Goal: Task Accomplishment & Management: Complete application form

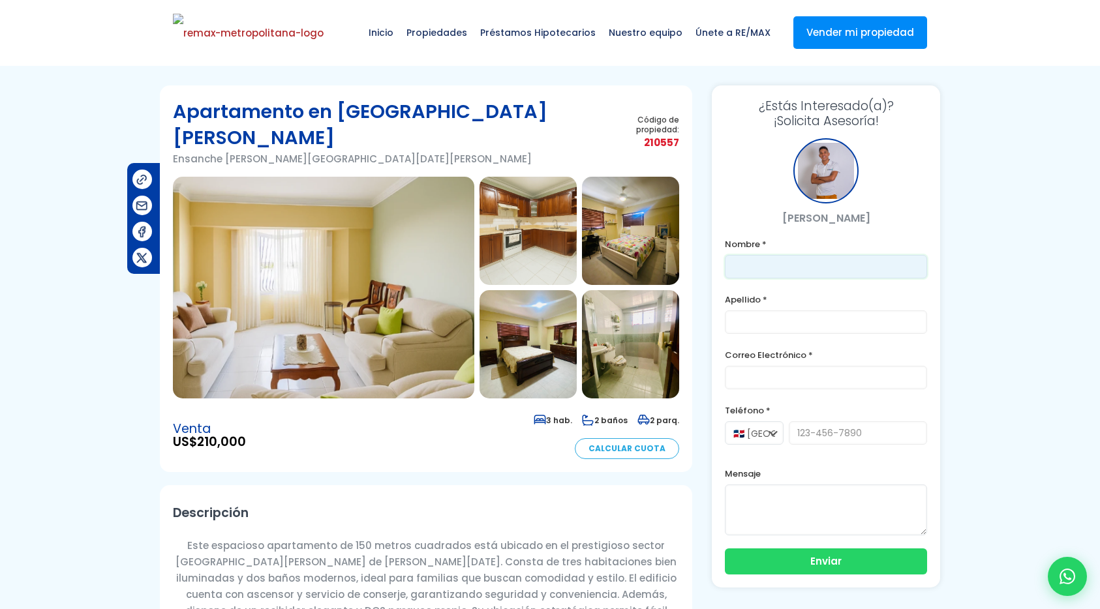
click at [779, 260] on input "text" at bounding box center [826, 266] width 202 height 23
type input "Franklin"
type input "Marte"
click at [800, 393] on form "Nombre * Franklin Apellido * Marte Correo Electrónico * Teléfono * 🇩🇴 República…" at bounding box center [826, 405] width 202 height 339
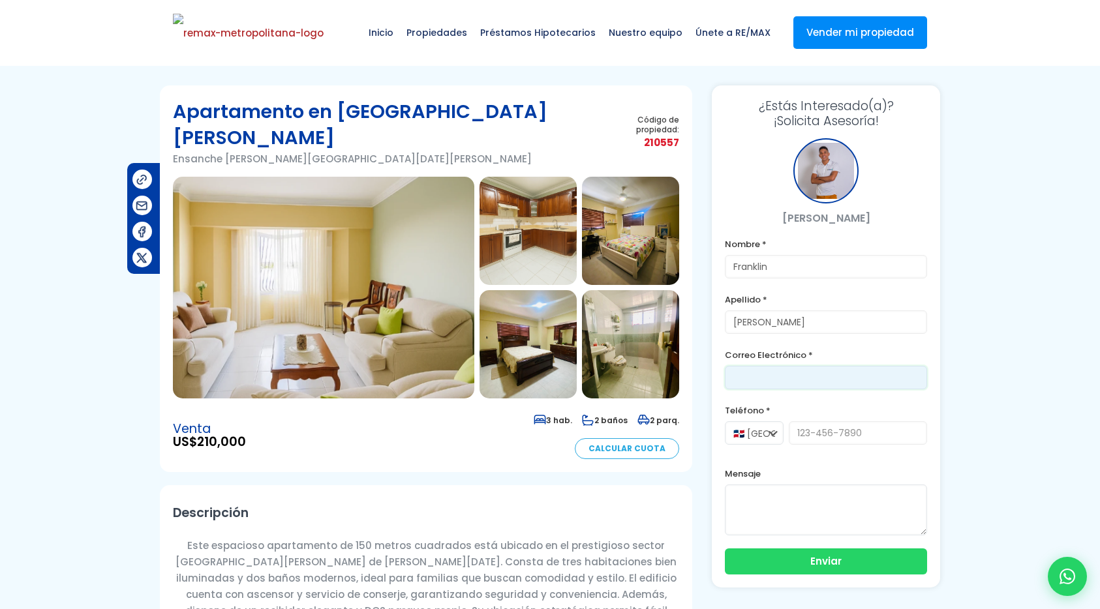
click at [796, 380] on input "email" at bounding box center [826, 377] width 202 height 23
click at [772, 377] on input "dorca001@version.do" at bounding box center [826, 377] width 202 height 23
type input "dorca021@version.do"
click at [819, 444] on input "tel" at bounding box center [858, 432] width 138 height 23
type input "8296191904"
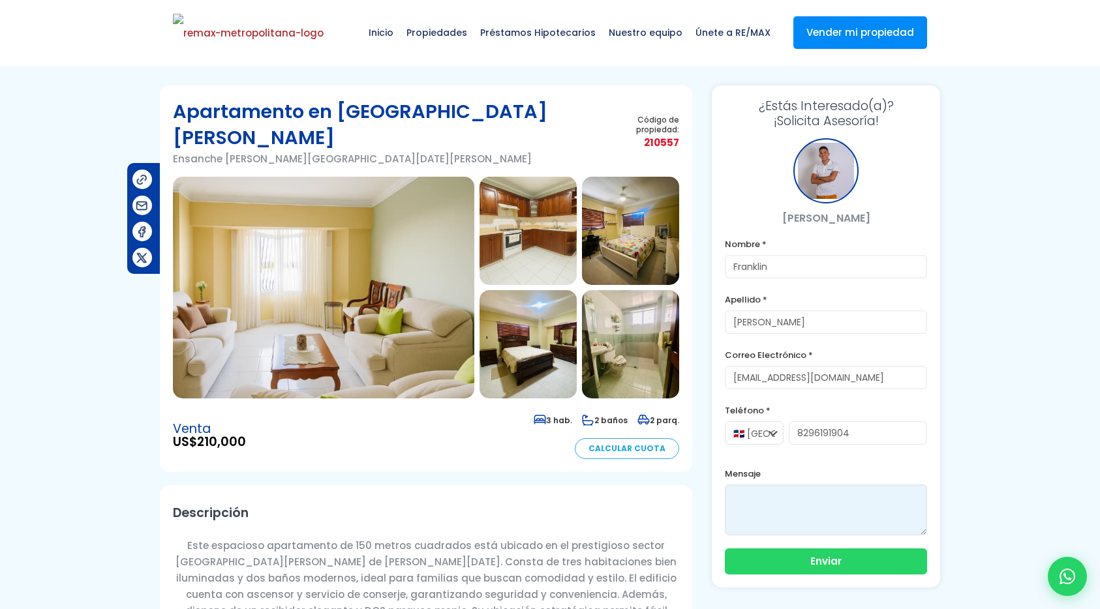
click at [843, 504] on textarea at bounding box center [826, 510] width 202 height 51
type textarea "Esto es una prueba de mensaje claro"
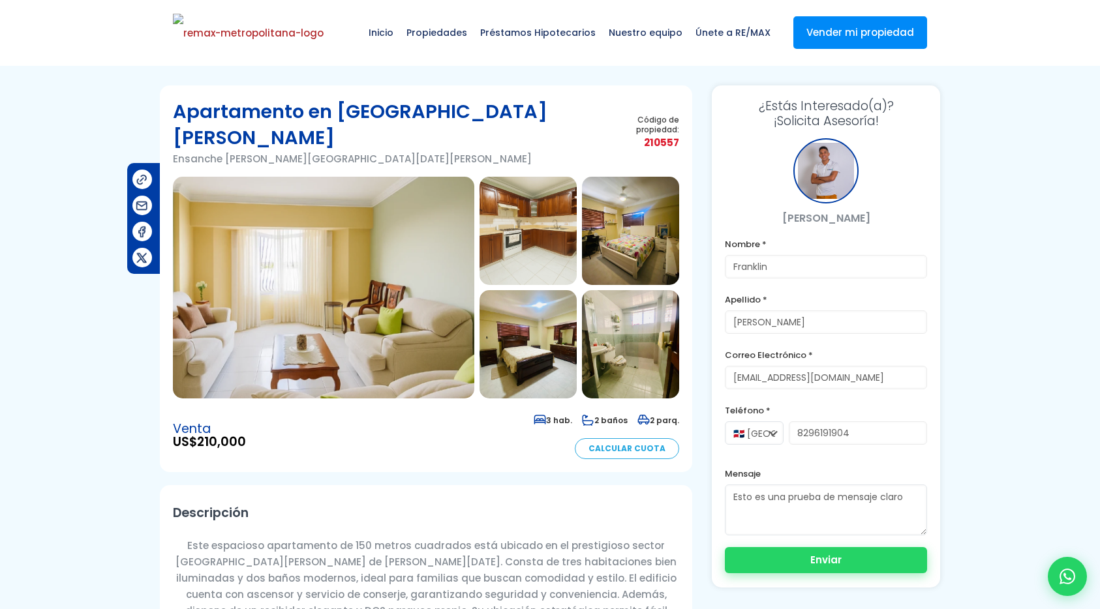
click at [862, 562] on button "Enviar" at bounding box center [826, 560] width 202 height 26
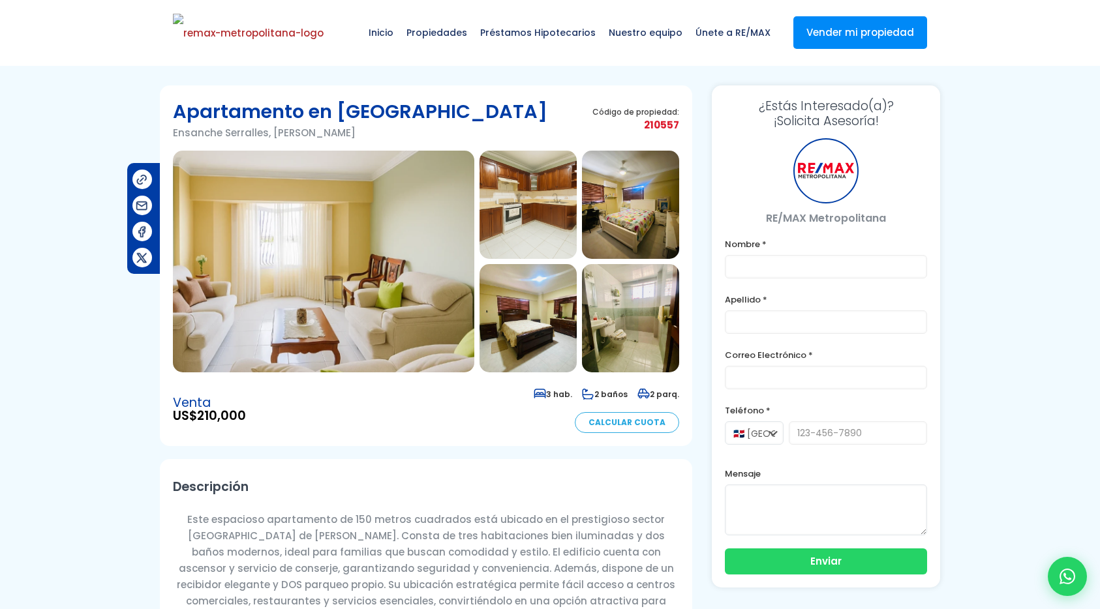
click at [1056, 568] on div at bounding box center [1067, 576] width 39 height 39
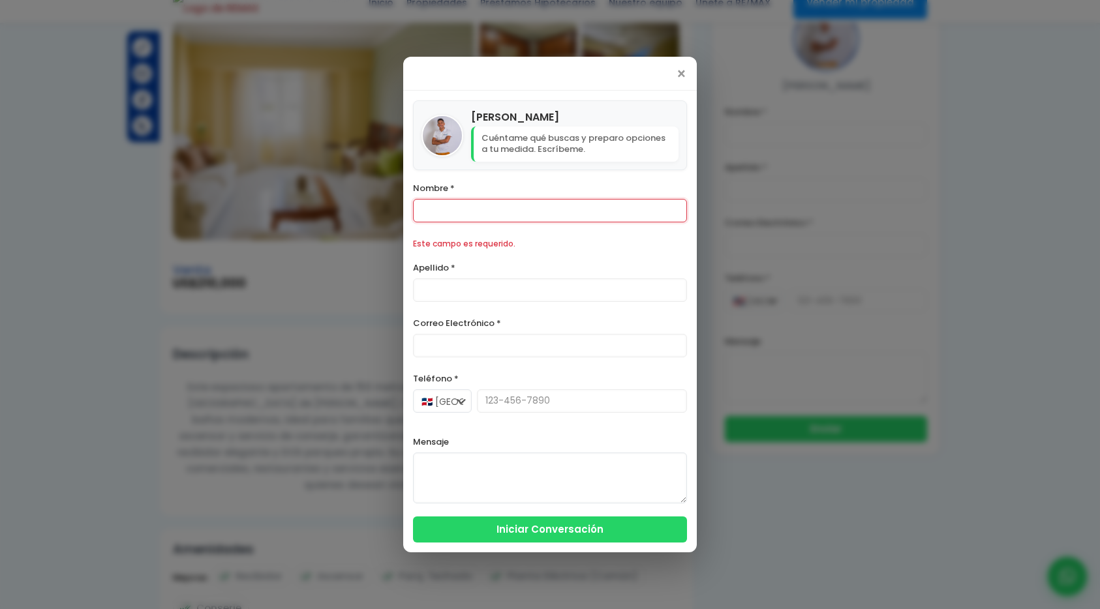
scroll to position [134, 0]
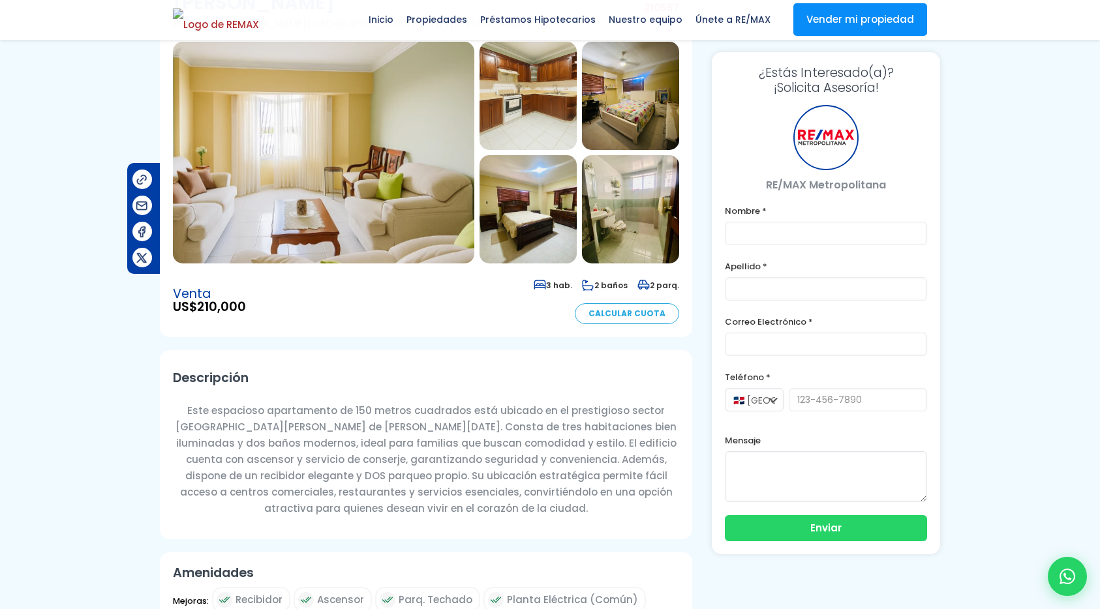
scroll to position [134, 0]
click at [1066, 575] on icon at bounding box center [1067, 576] width 17 height 17
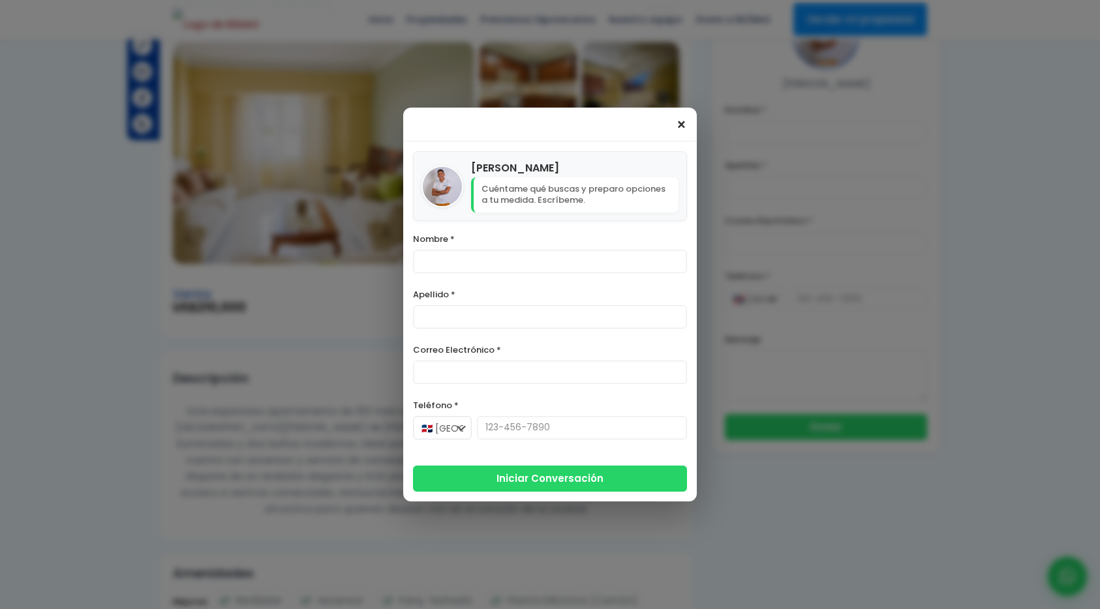
click at [678, 128] on div "×" at bounding box center [550, 125] width 294 height 34
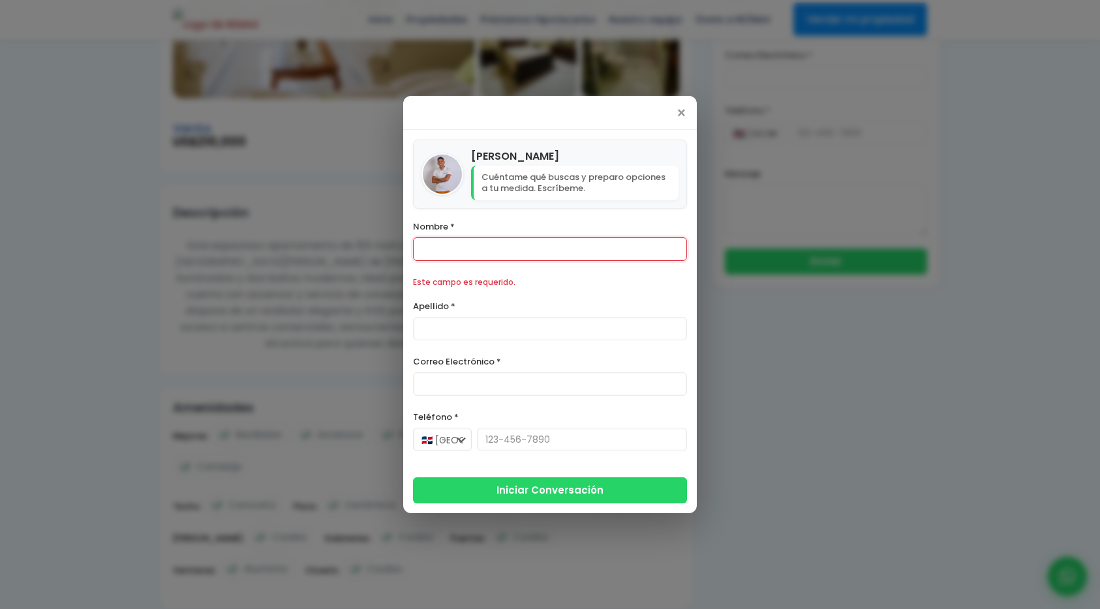
scroll to position [306, 0]
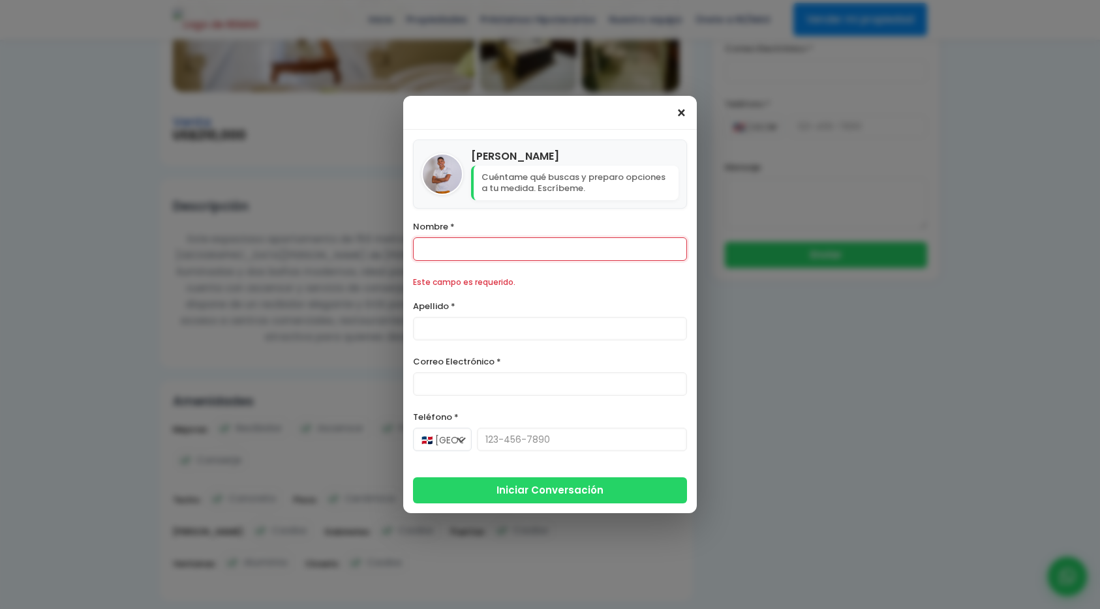
click at [682, 116] on span "×" at bounding box center [681, 114] width 11 height 16
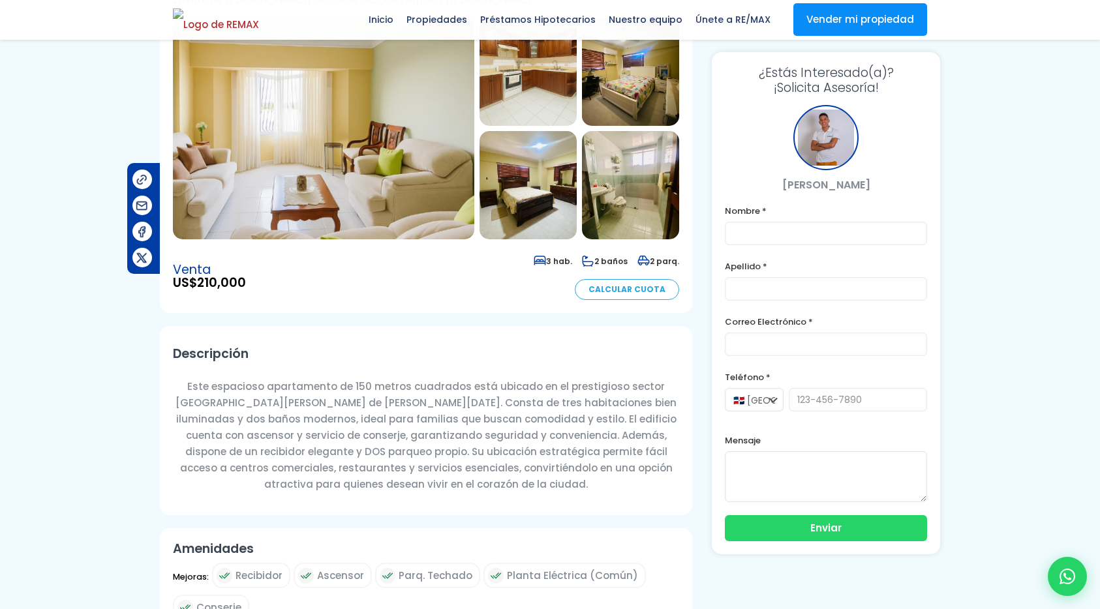
scroll to position [0, 0]
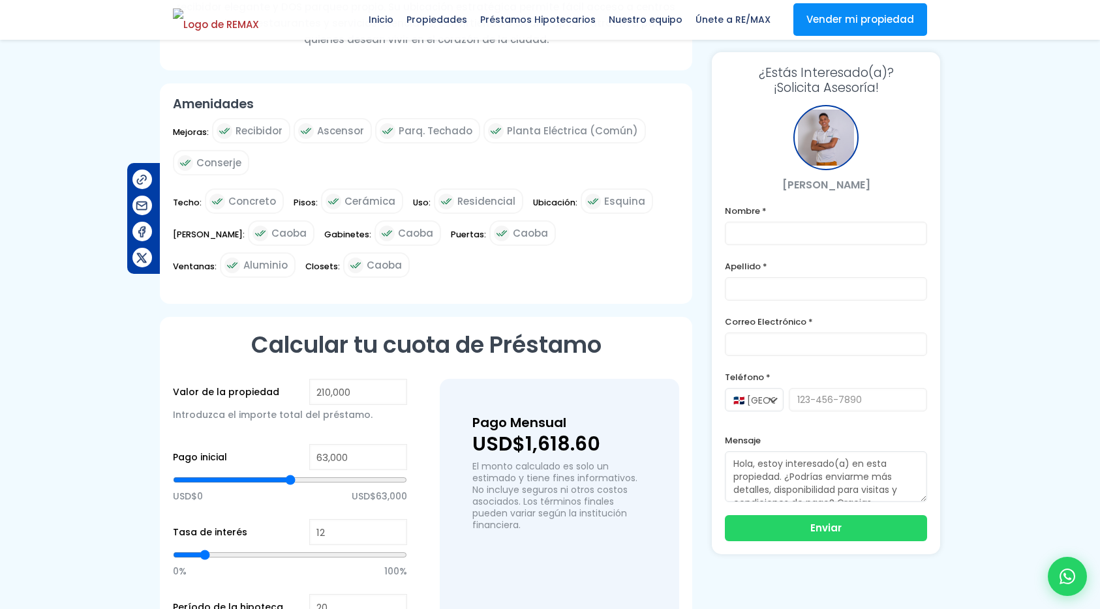
scroll to position [389, 0]
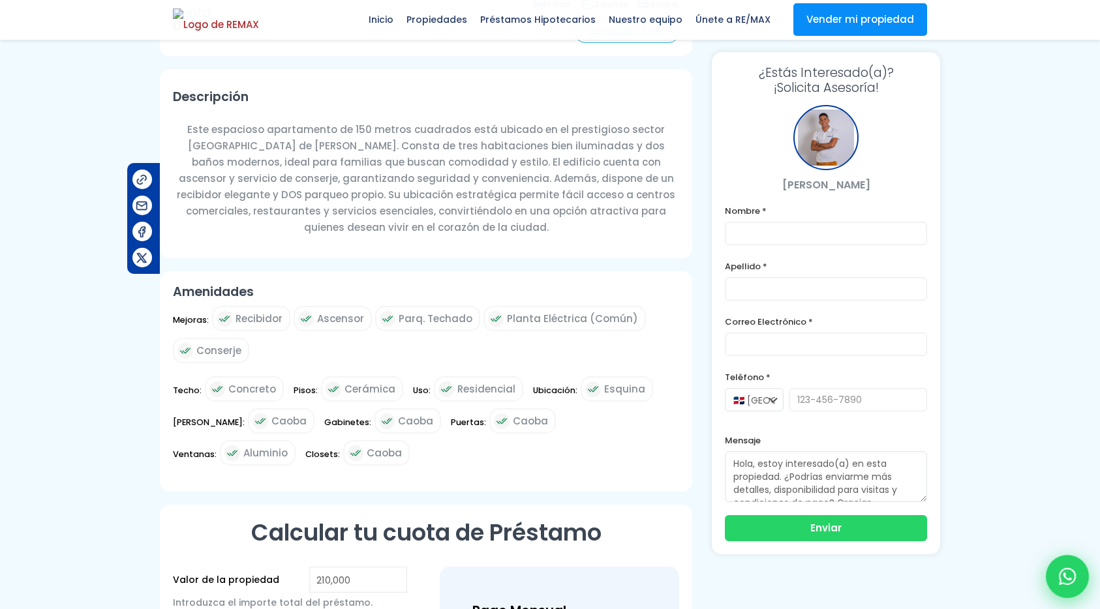
click at [1072, 577] on icon at bounding box center [1067, 576] width 17 height 17
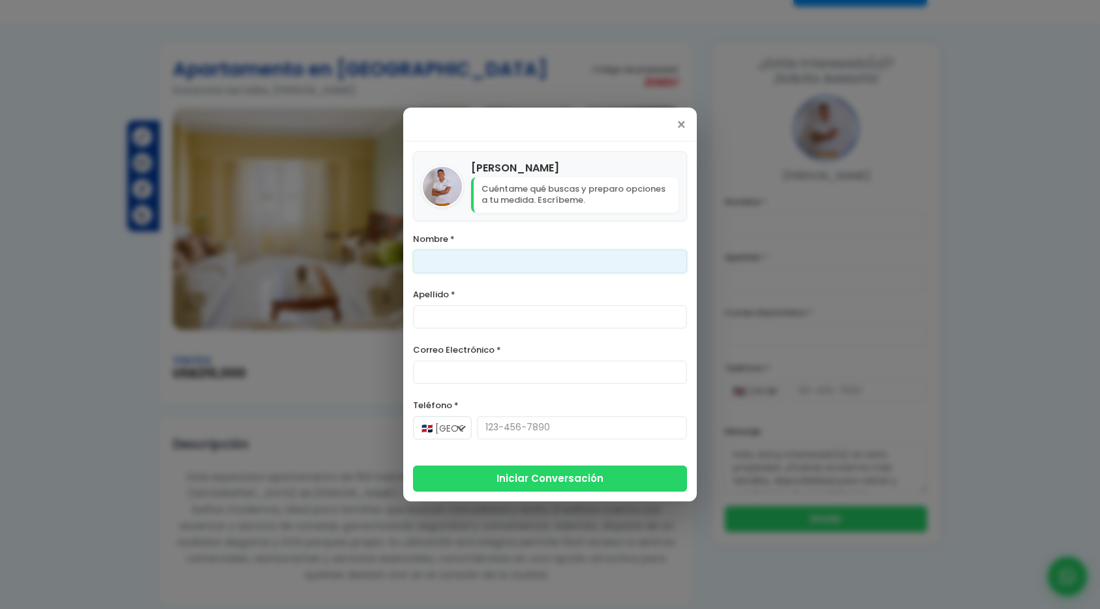
scroll to position [0, 0]
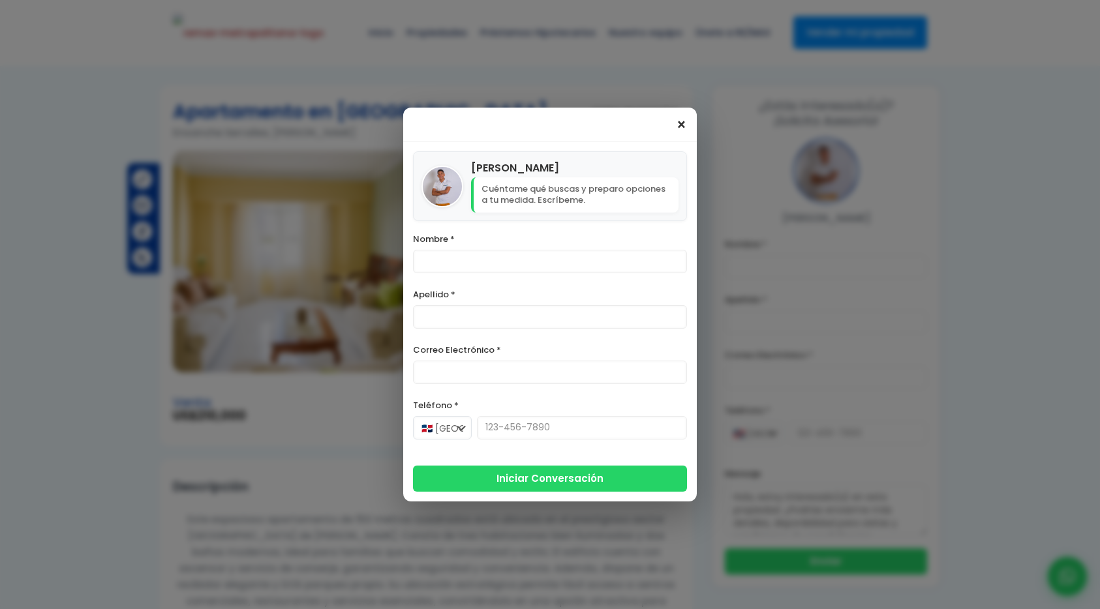
click at [676, 123] on span "×" at bounding box center [681, 125] width 11 height 16
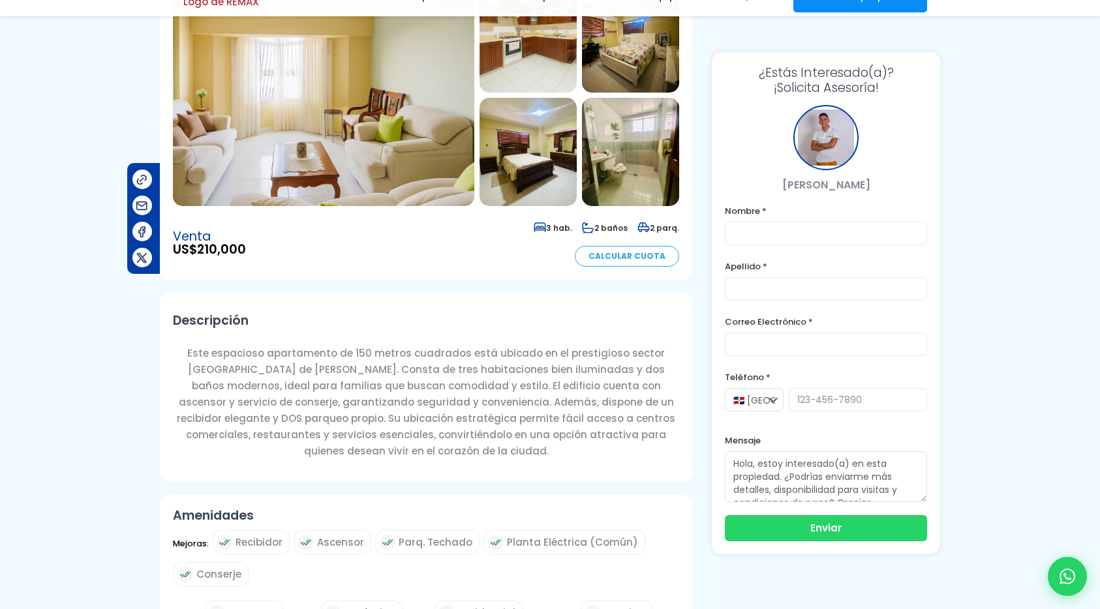
scroll to position [172, 0]
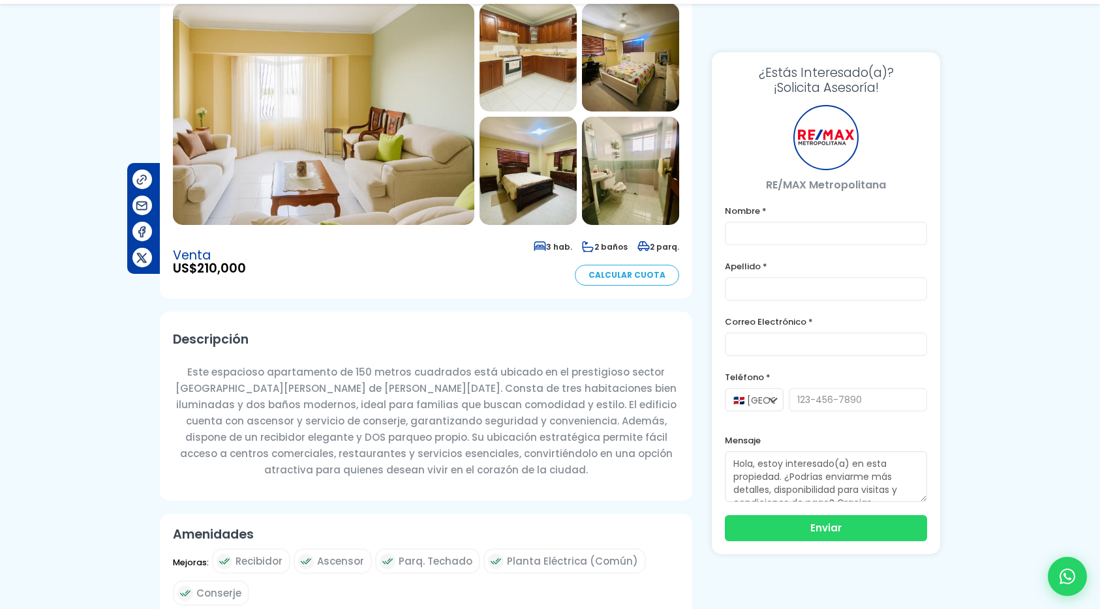
scroll to position [172, 0]
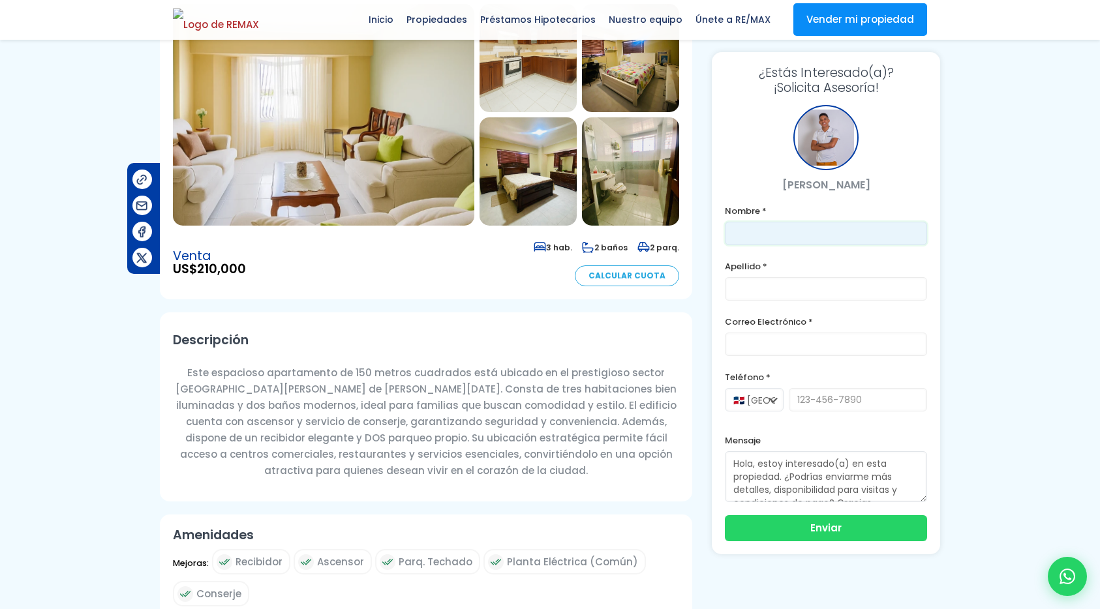
click at [748, 235] on input "text" at bounding box center [826, 233] width 202 height 23
type input "Franklin"
type input "[PERSON_NAME]"
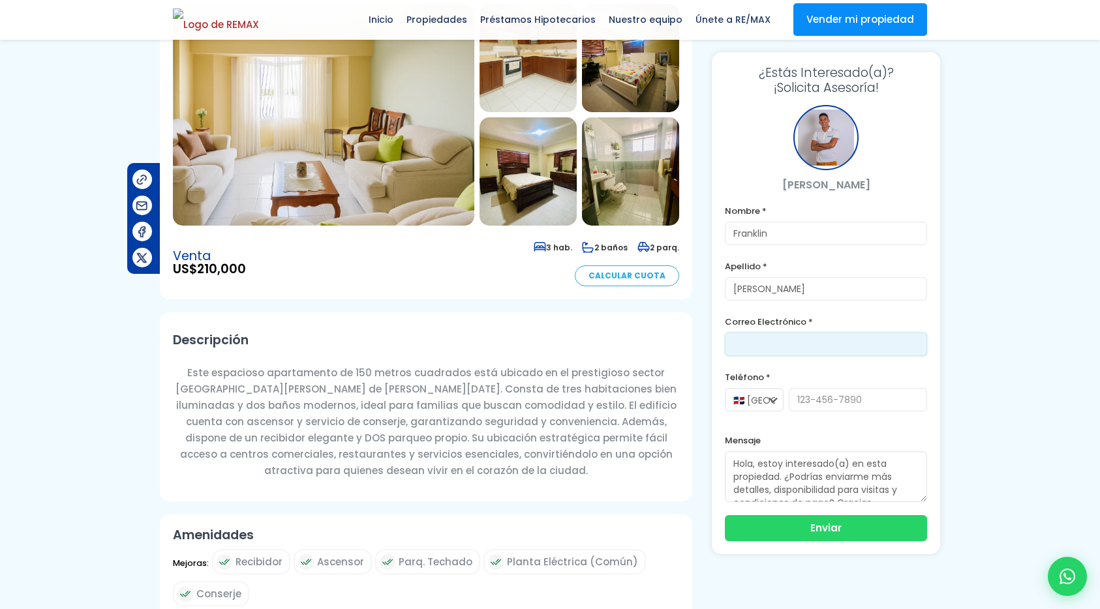
type input "franklin.a.marte@gmail.com"
type input "8296191904"
click at [1076, 569] on div at bounding box center [1067, 576] width 43 height 43
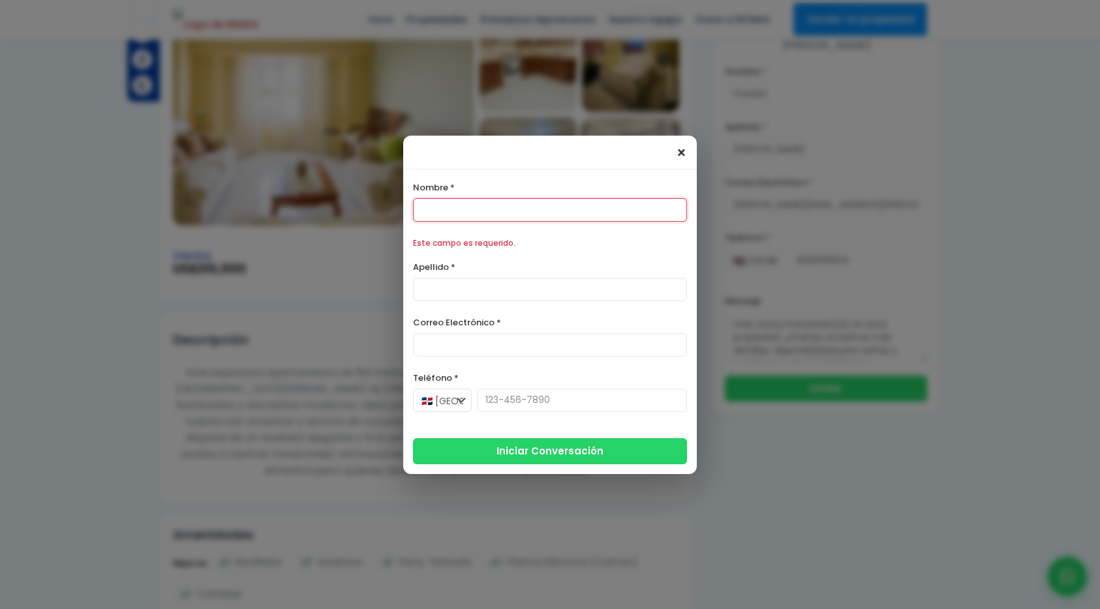
click at [686, 160] on div "× Cuéntame qué buscas y preparo opciones a tu medida. Escríbeme. Nombre * Este …" at bounding box center [550, 305] width 294 height 339
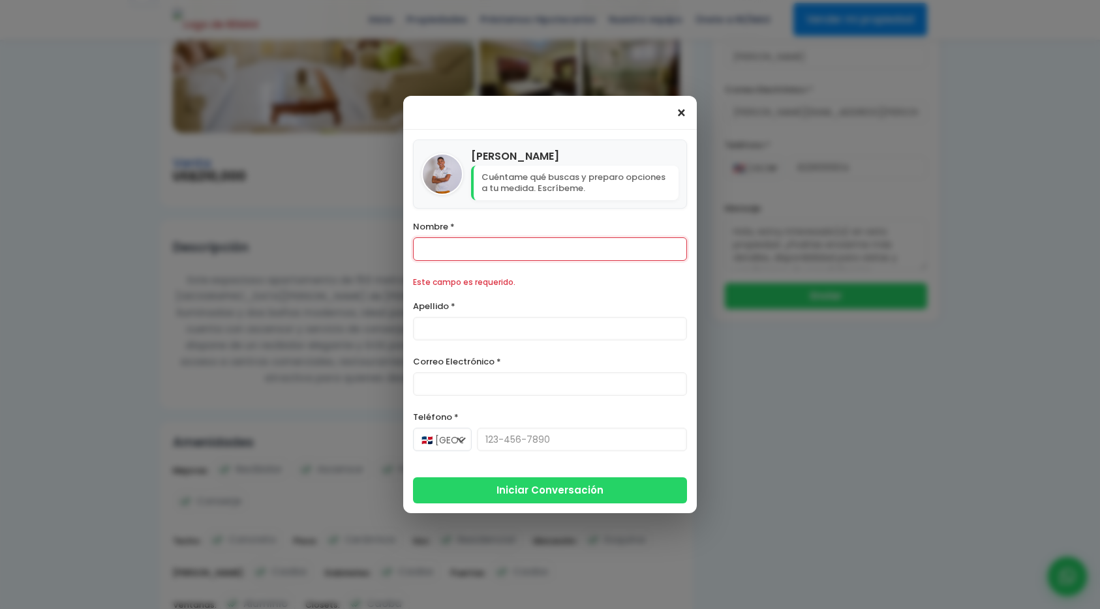
scroll to position [305, 0]
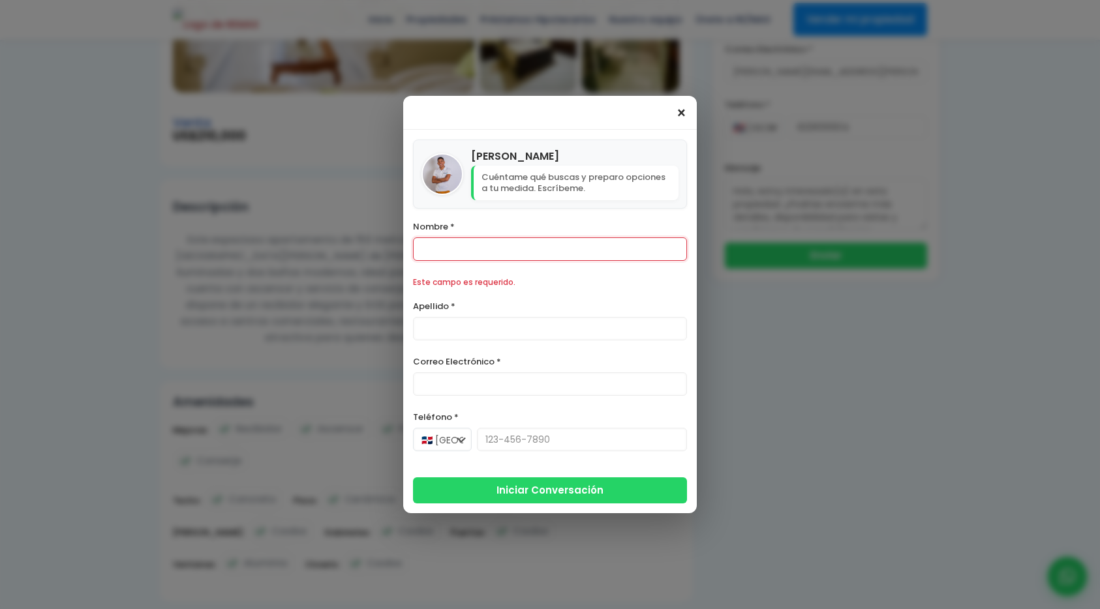
click at [680, 119] on span "×" at bounding box center [681, 114] width 11 height 16
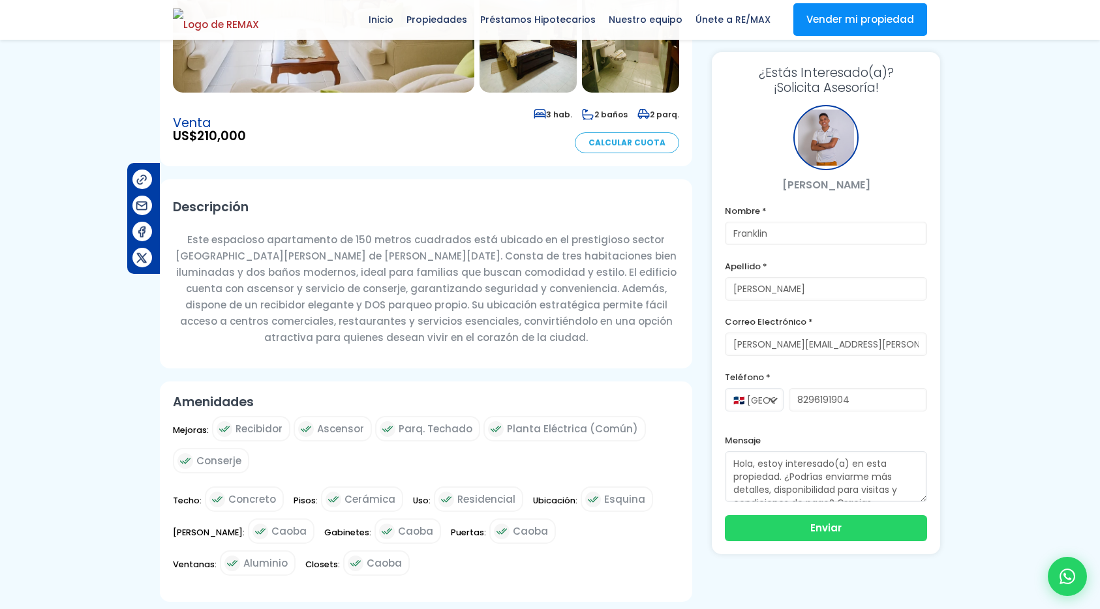
click at [795, 327] on label "Correo Electrónico *" at bounding box center [826, 322] width 202 height 16
click at [795, 342] on input "franklin.a.marte@gmail.com" at bounding box center [826, 344] width 202 height 23
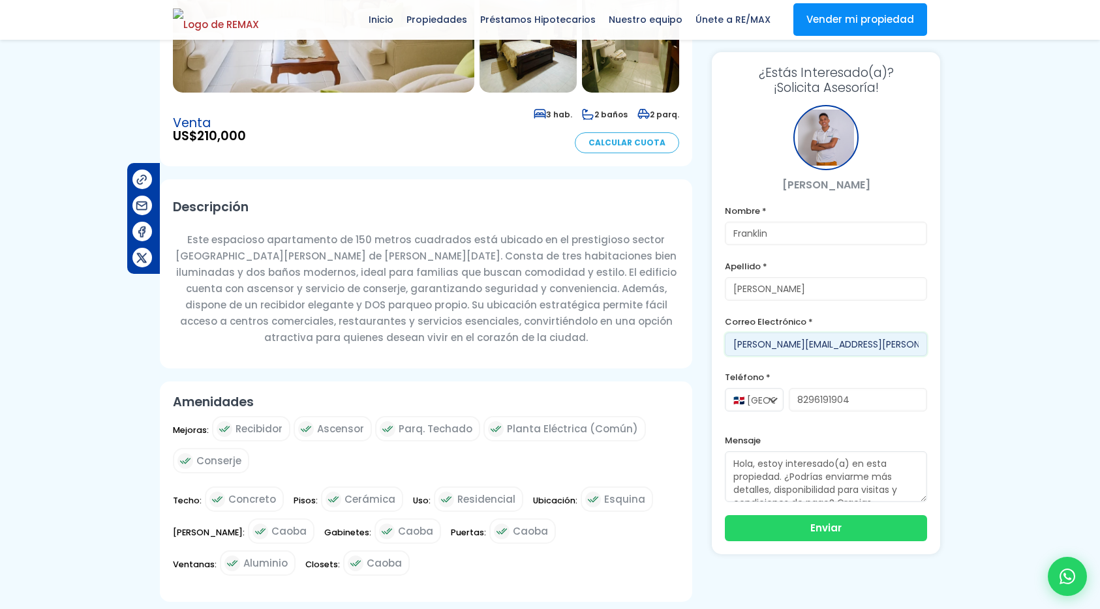
click at [795, 342] on input "franklin.a.marte@gmail.com" at bounding box center [826, 344] width 202 height 23
type input "[EMAIL_ADDRESS][DOMAIN_NAME]"
click at [851, 529] on button "Enviar" at bounding box center [826, 527] width 202 height 26
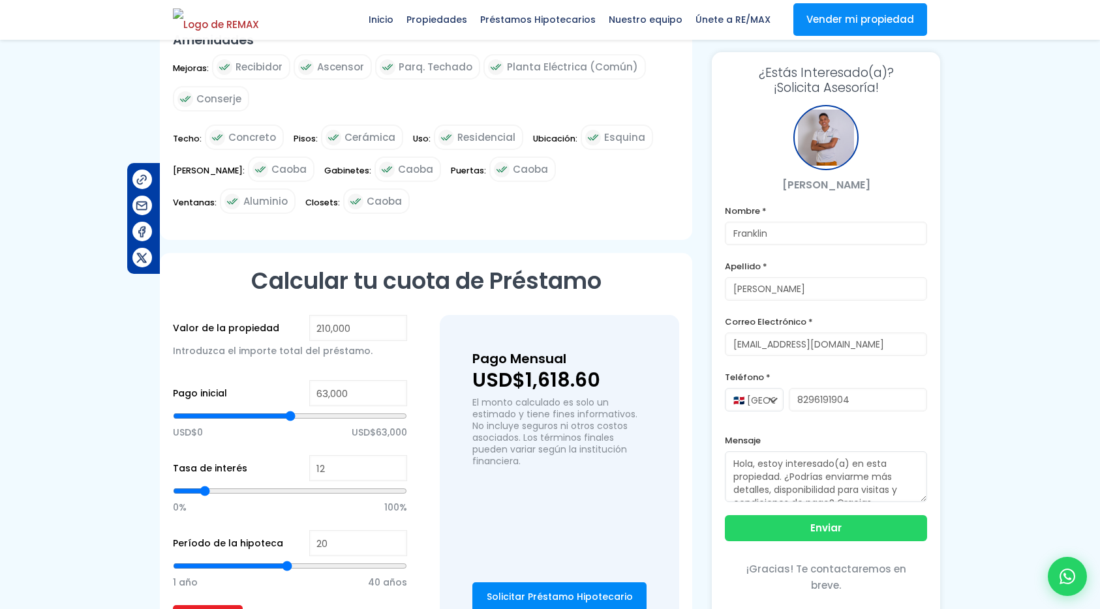
scroll to position [800, 0]
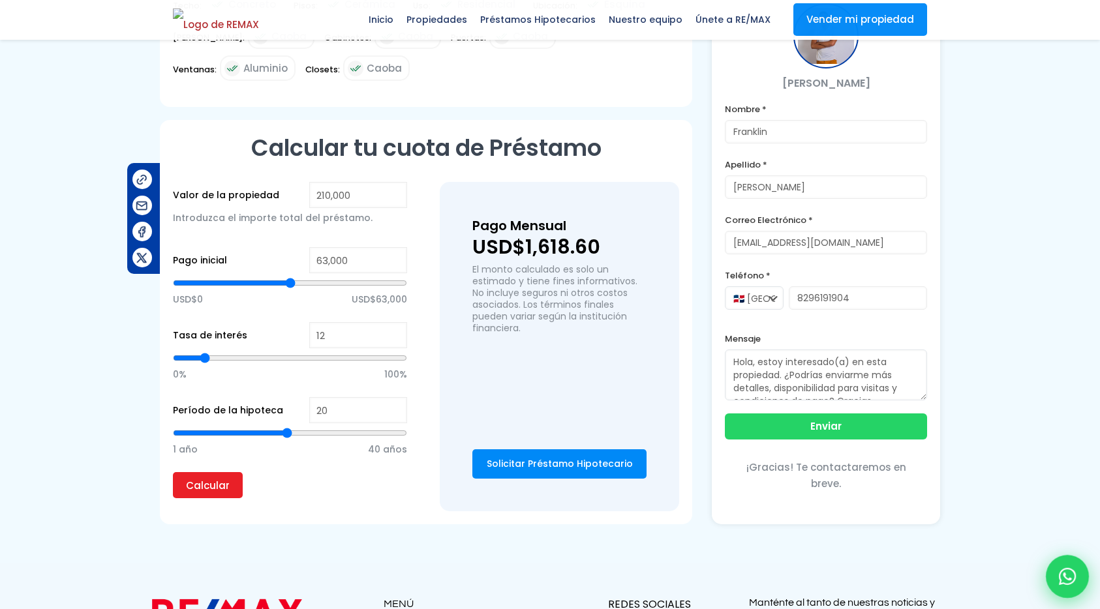
click at [1083, 588] on div at bounding box center [1067, 576] width 43 height 43
type input "Franklin"
type input "[PERSON_NAME]"
type input "[EMAIL_ADDRESS][DOMAIN_NAME]"
type input "8296191904"
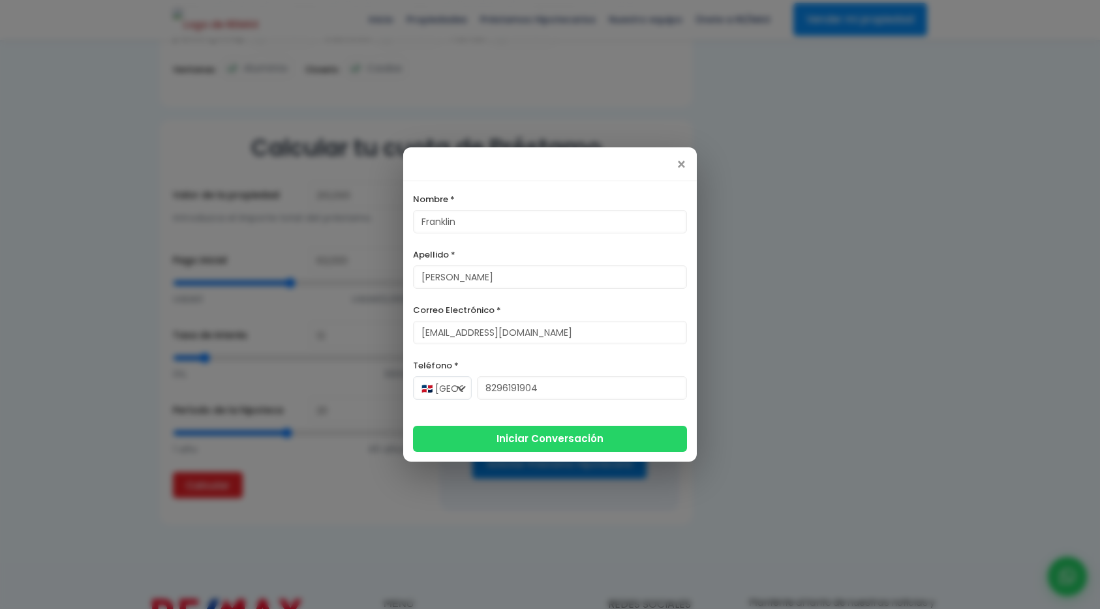
click at [689, 164] on div "×" at bounding box center [550, 164] width 294 height 34
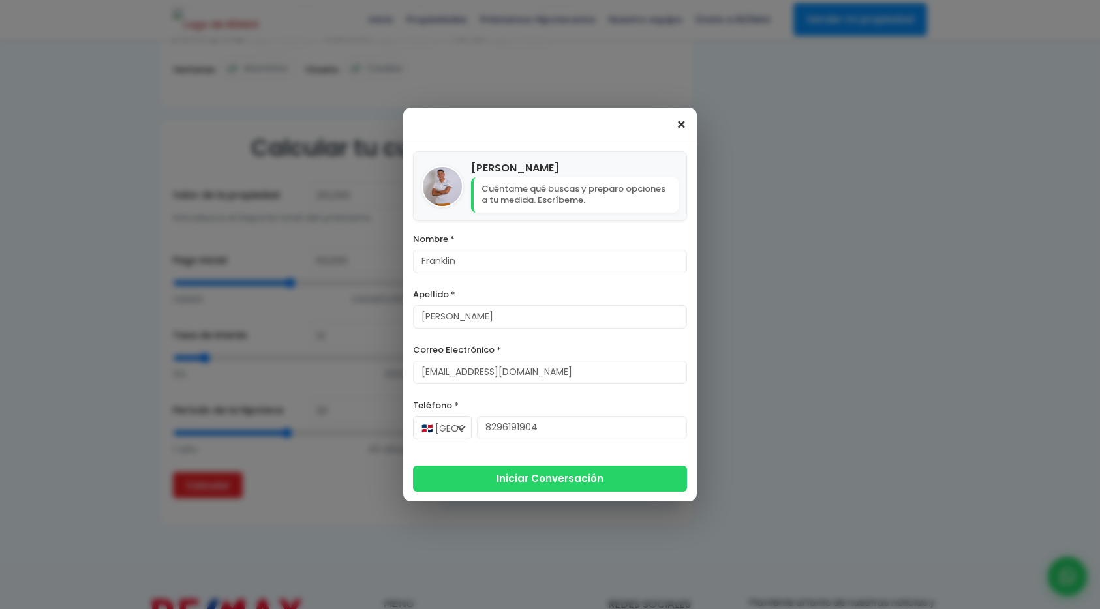
click at [682, 127] on span "×" at bounding box center [681, 125] width 11 height 16
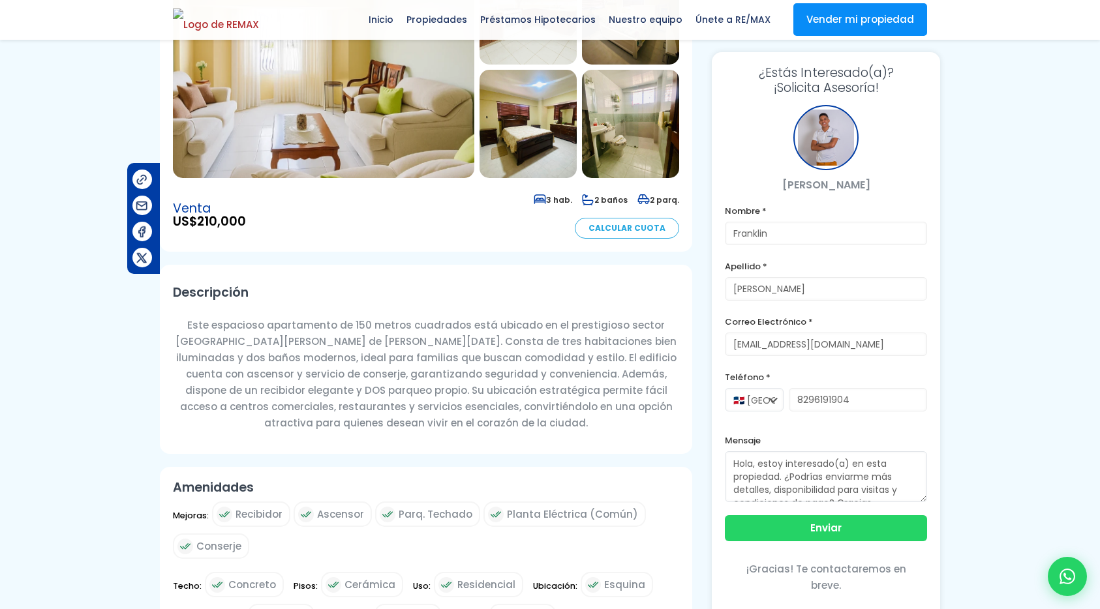
scroll to position [0, 0]
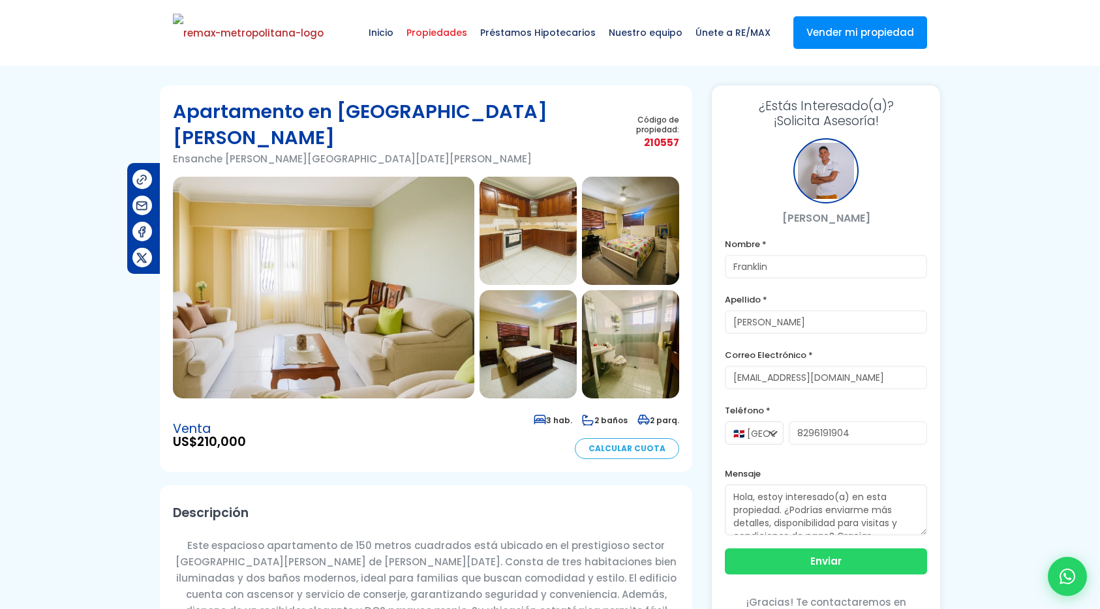
click at [441, 46] on span "Propiedades" at bounding box center [437, 32] width 74 height 39
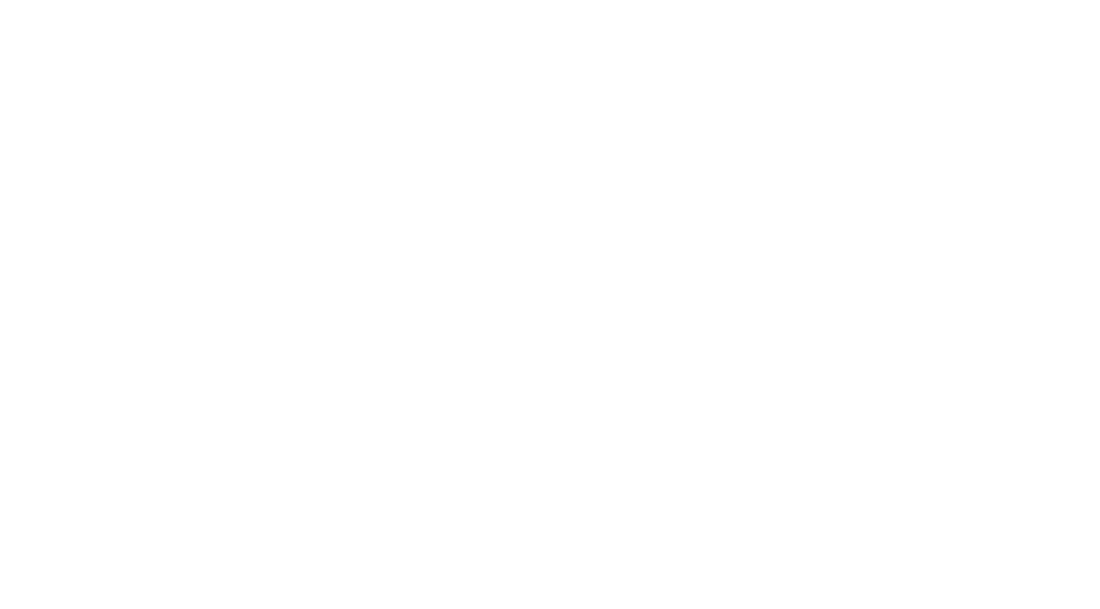
select select
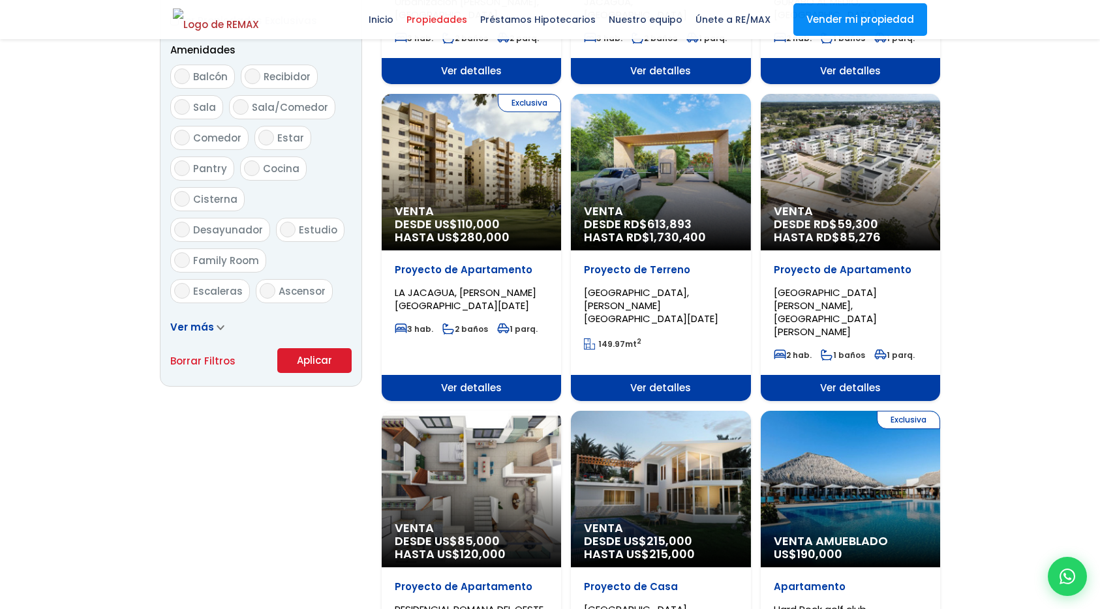
scroll to position [702, 0]
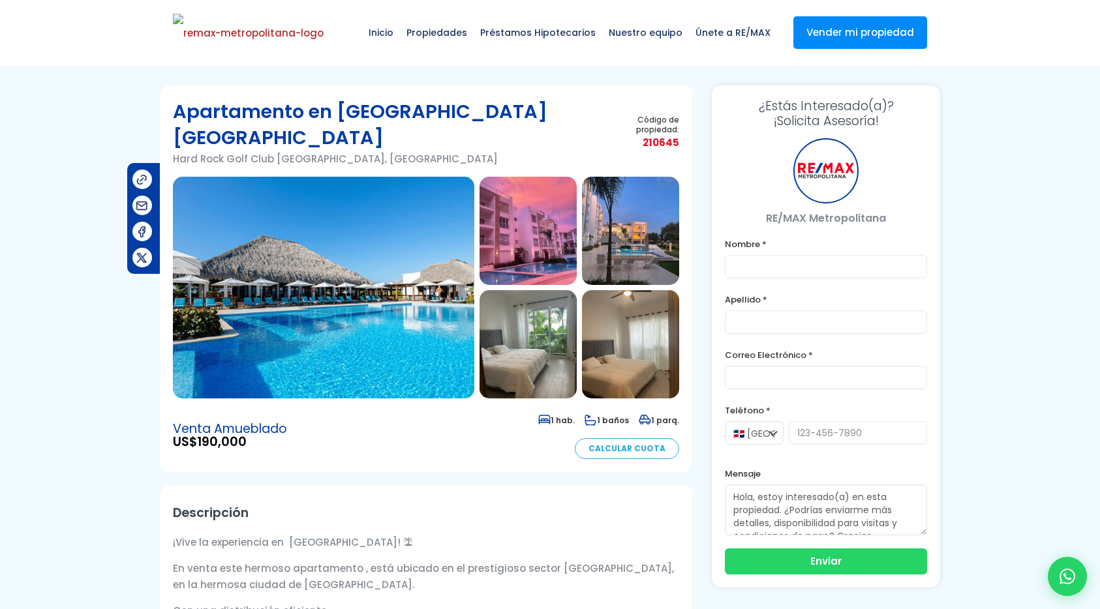
type input "Franklin"
type input "[PERSON_NAME]"
type input "[EMAIL_ADDRESS][DOMAIN_NAME]"
type input "8296191904"
